Goal: Find specific page/section: Find specific page/section

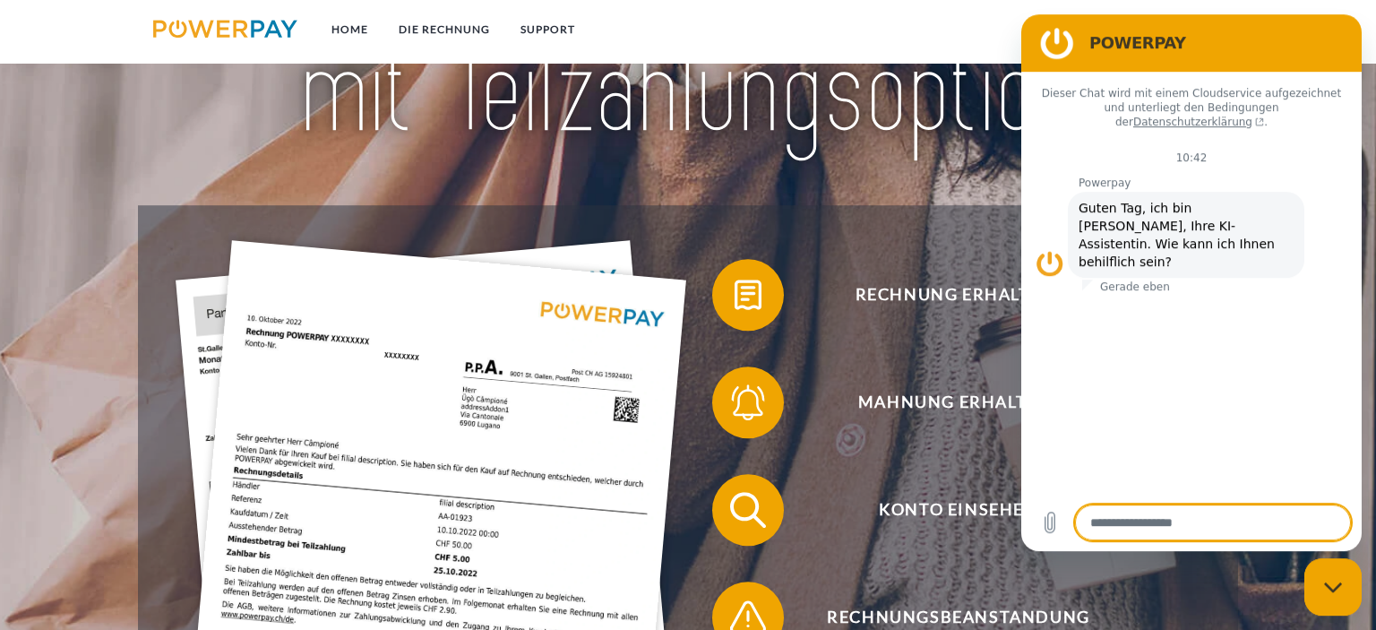
scroll to position [283, 0]
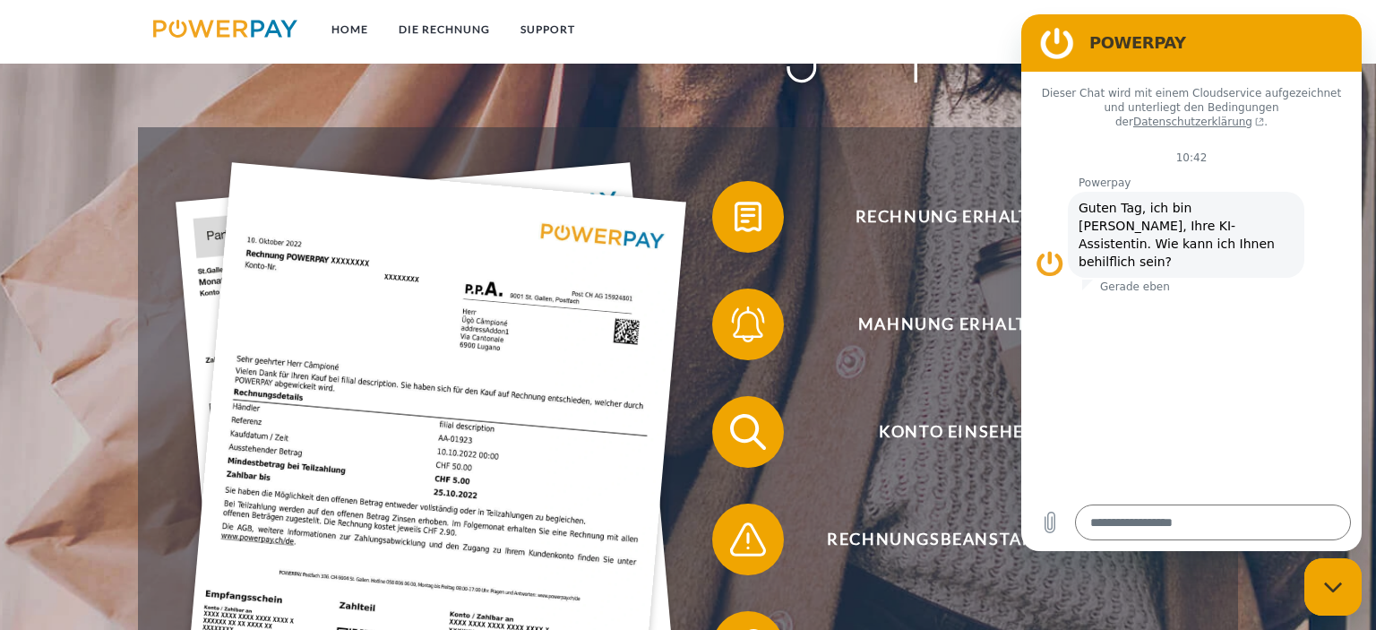
click at [1045, 47] on figure at bounding box center [1057, 43] width 36 height 36
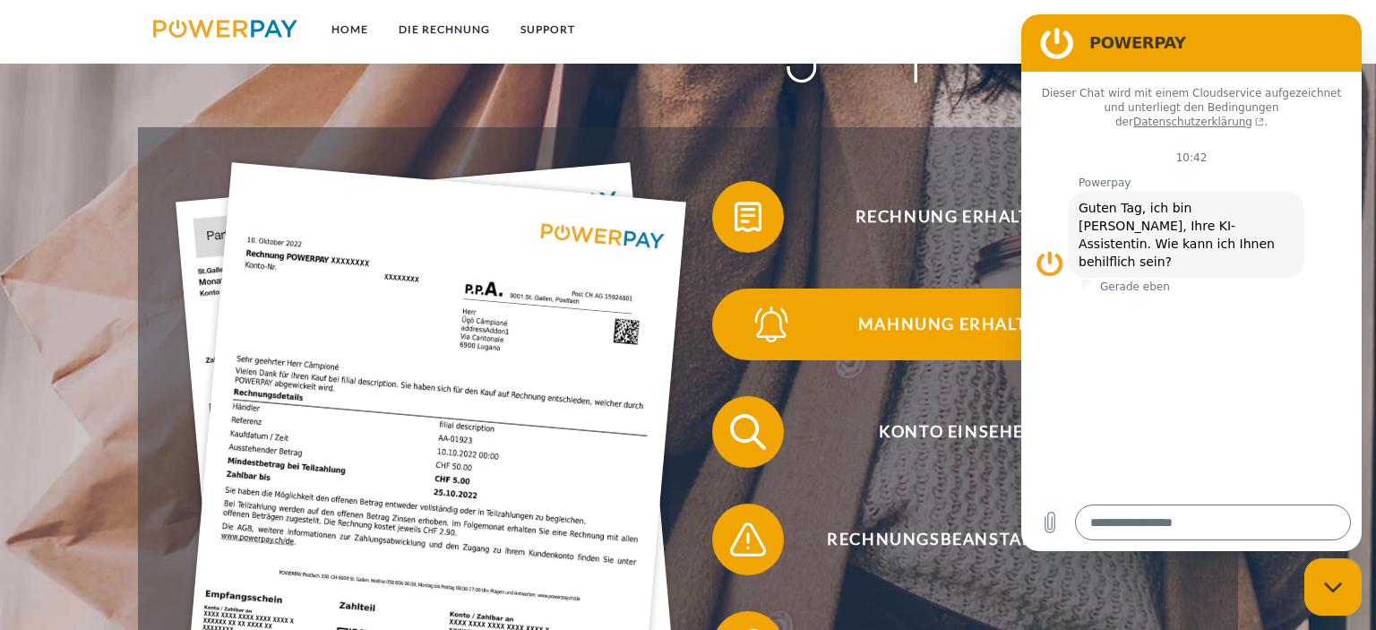
click at [982, 353] on span "Mahnung erhalten?" at bounding box center [958, 325] width 439 height 72
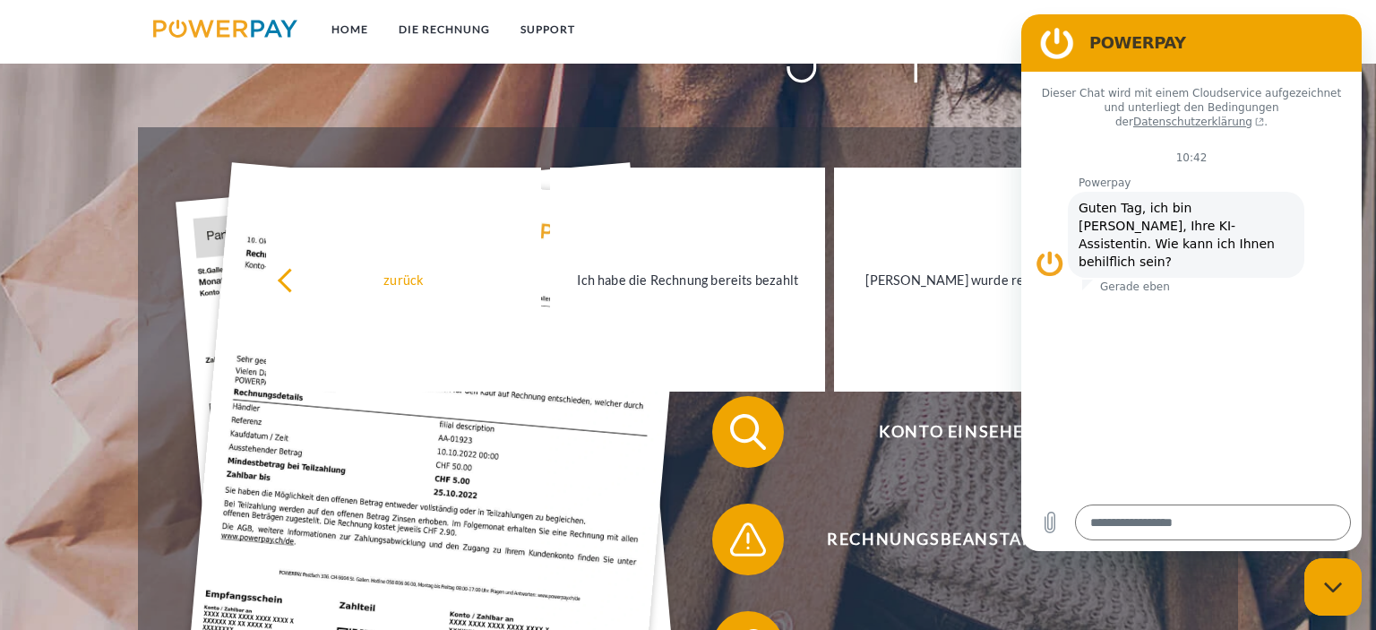
click at [1325, 589] on icon "Messaging-Fenster schließen" at bounding box center [1333, 588] width 19 height 12
type textarea "*"
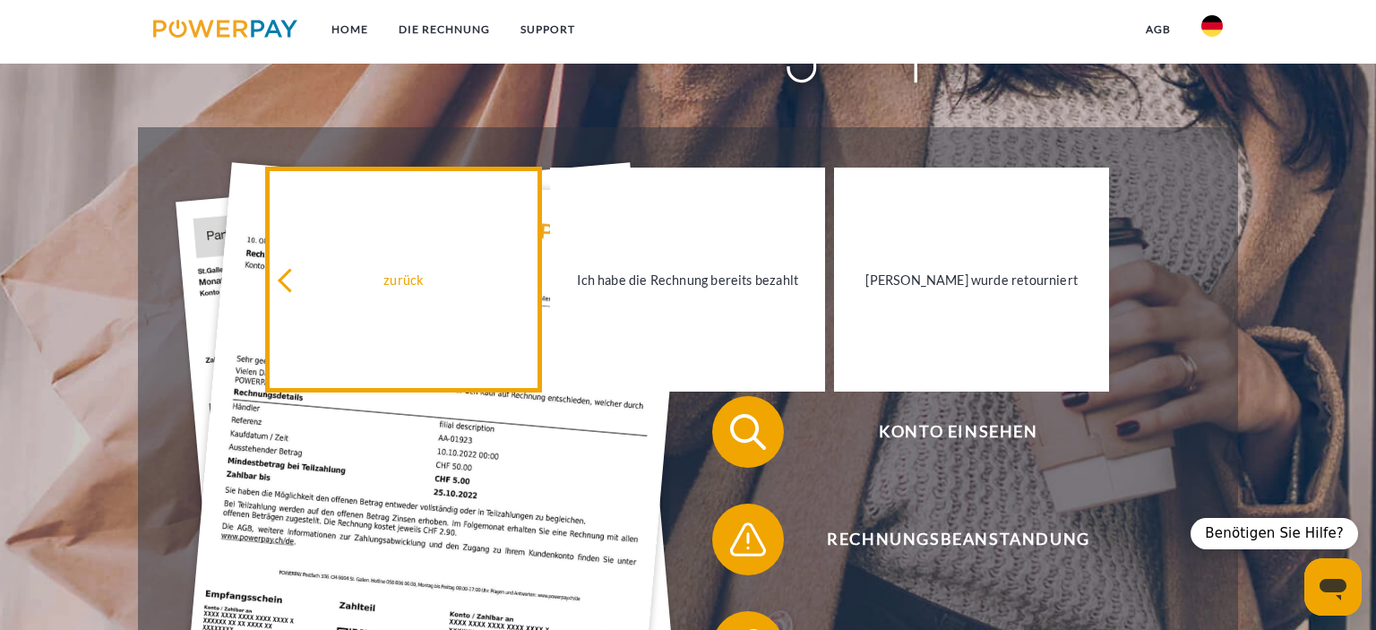
click at [277, 271] on link "zurück" at bounding box center [403, 280] width 275 height 224
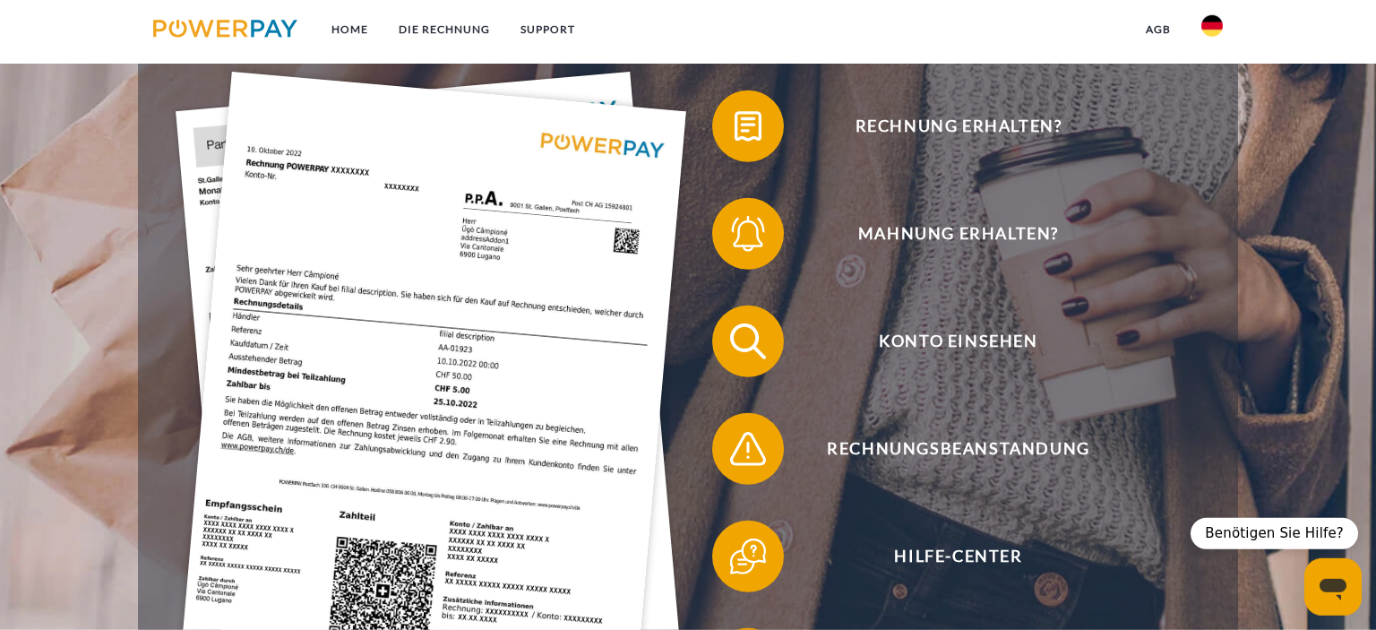
scroll to position [378, 0]
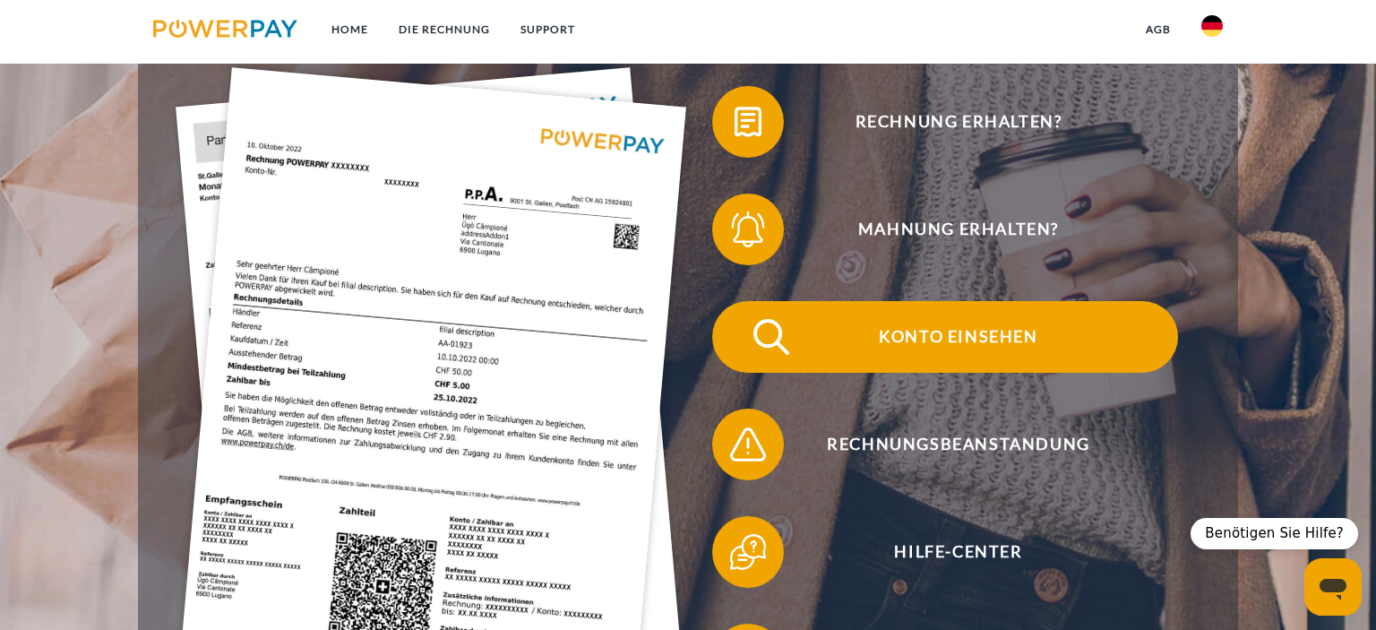
click at [952, 332] on span "Konto einsehen" at bounding box center [958, 337] width 439 height 72
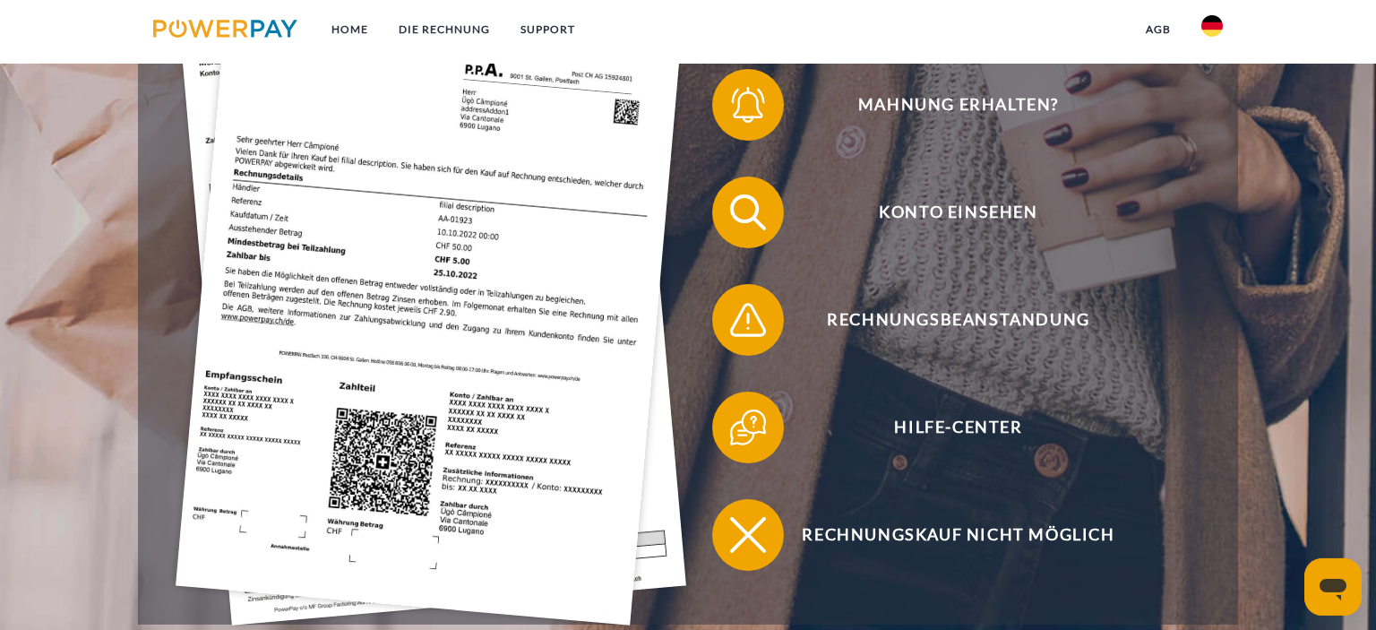
scroll to position [473, 0]
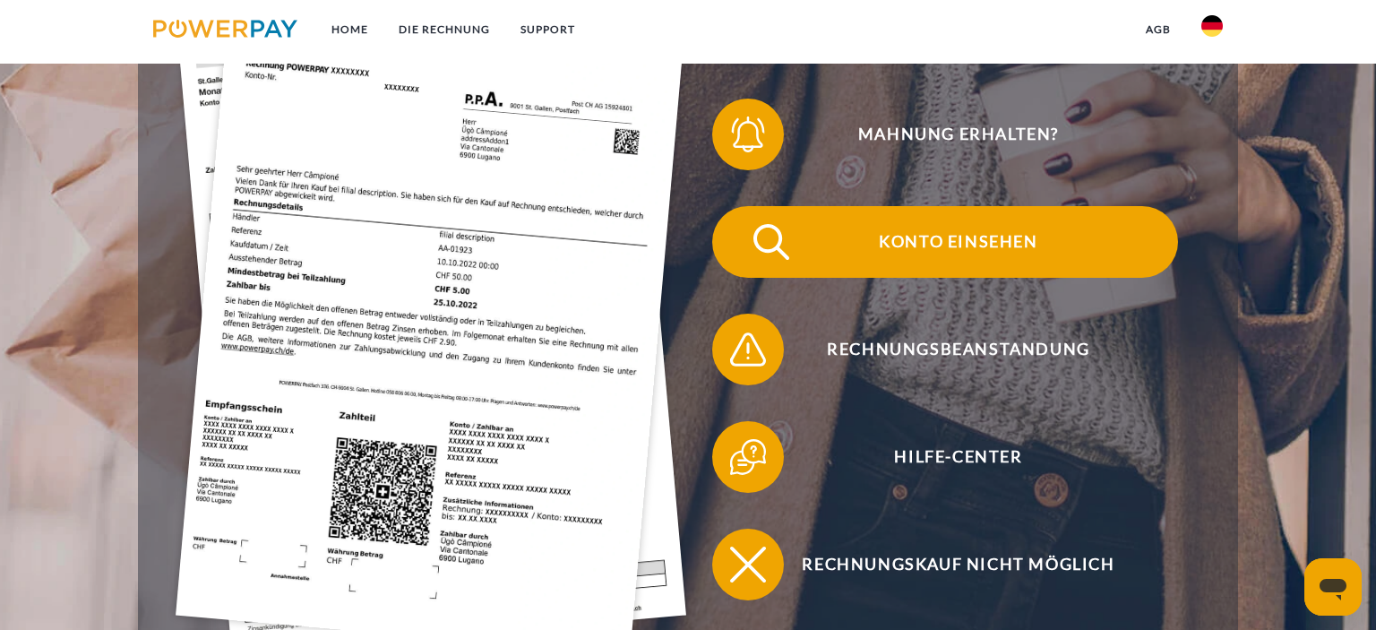
click at [1002, 237] on span "Konto einsehen" at bounding box center [958, 242] width 439 height 72
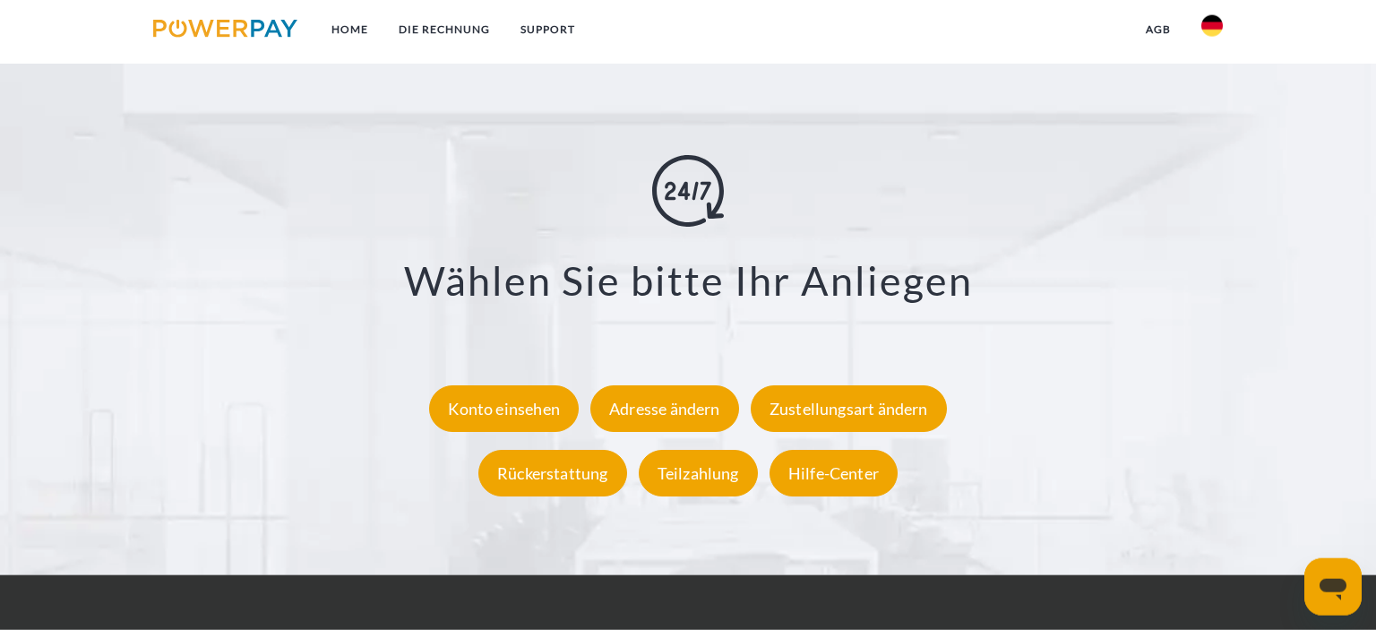
scroll to position [3217, 0]
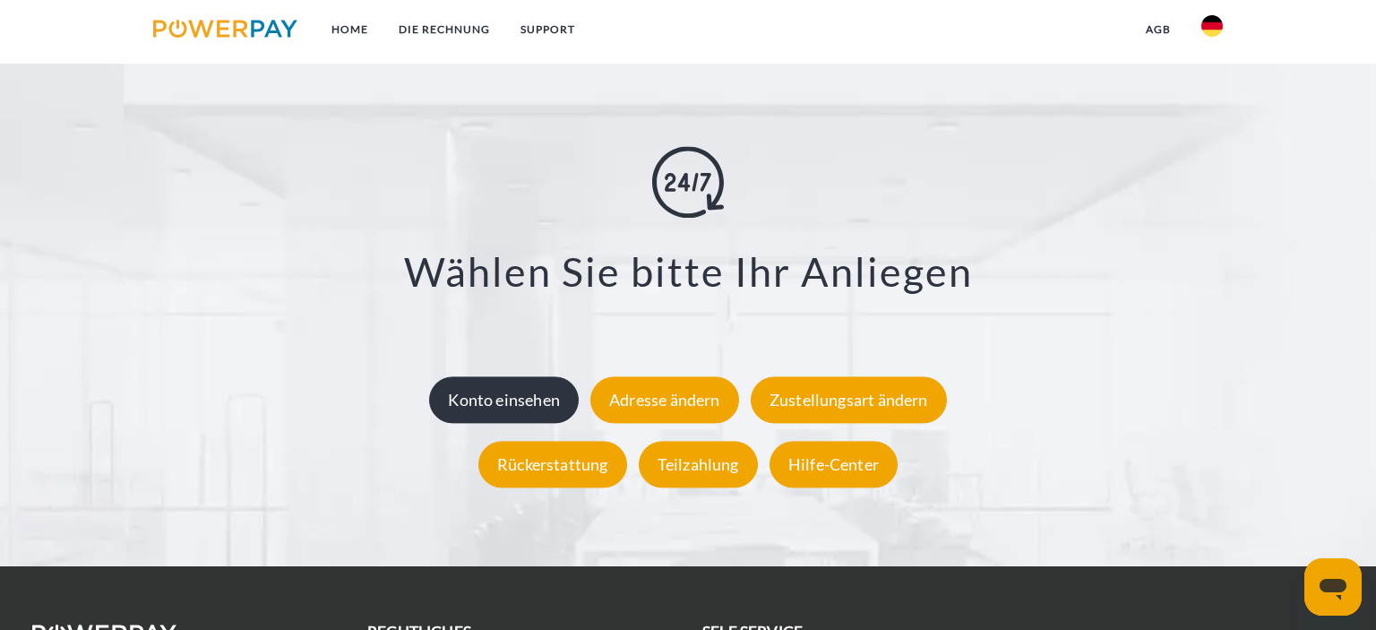
click at [479, 401] on div "Konto einsehen" at bounding box center [504, 399] width 150 height 47
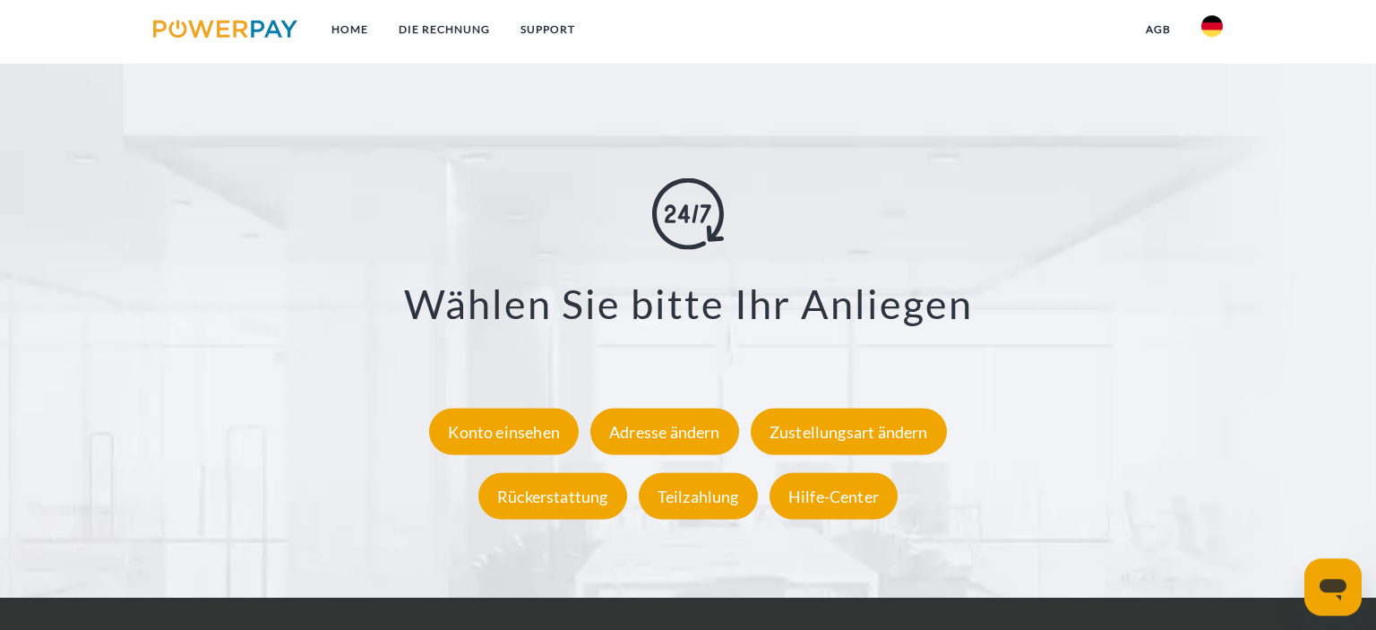
scroll to position [3197, 0]
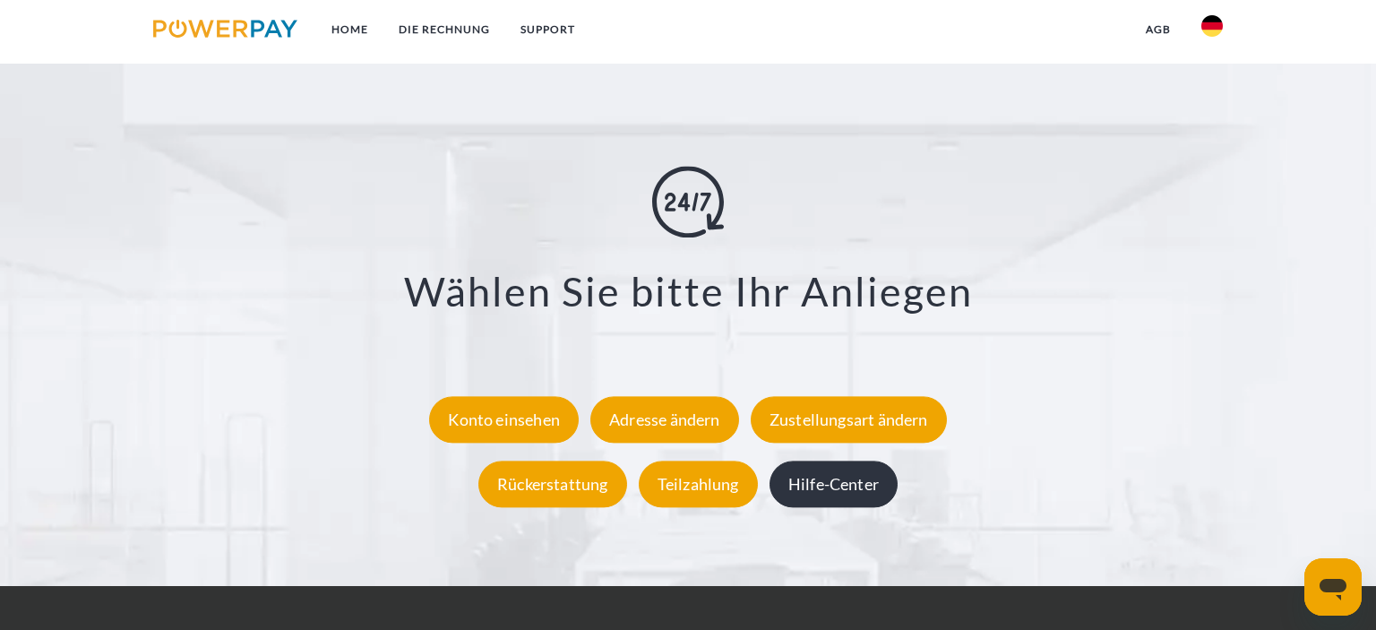
click at [838, 477] on div "Hilfe-Center" at bounding box center [834, 484] width 128 height 47
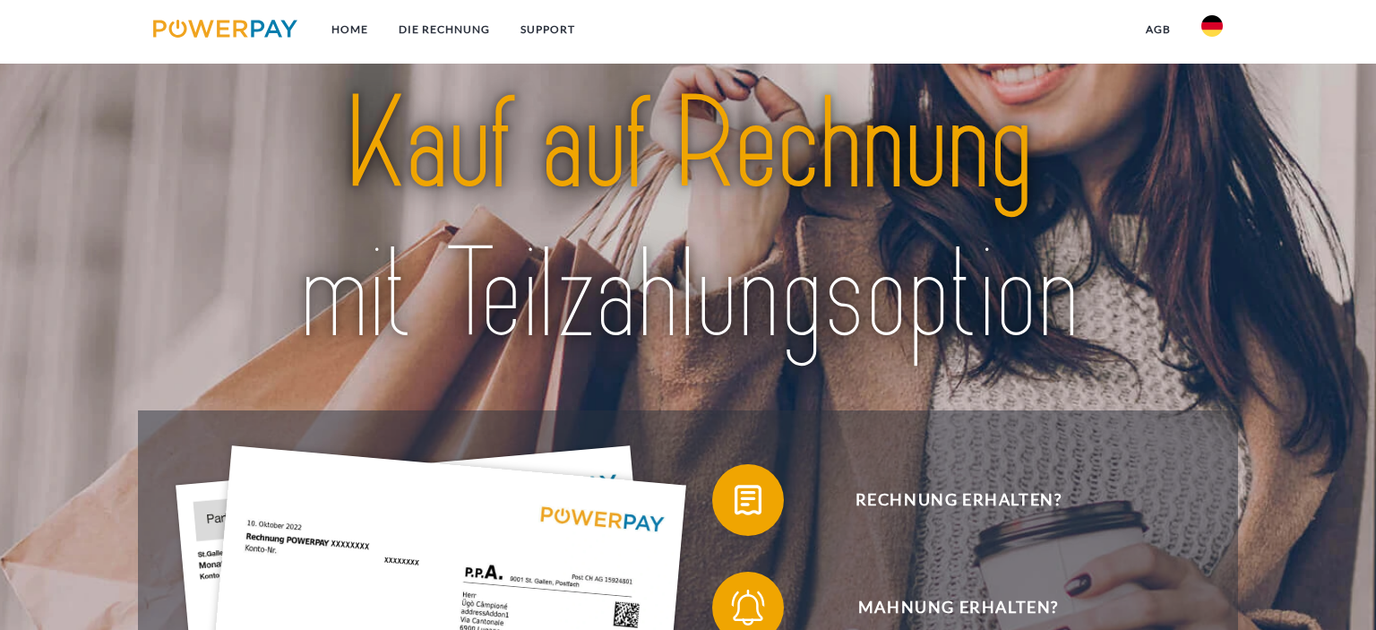
scroll to position [3197, 0]
